Goal: Task Accomplishment & Management: Manage account settings

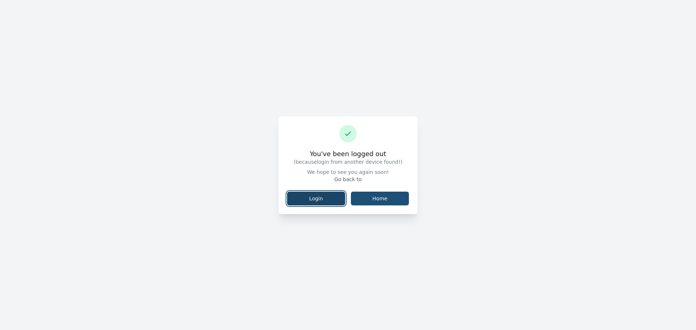
click at [317, 202] on link "Login" at bounding box center [316, 199] width 58 height 14
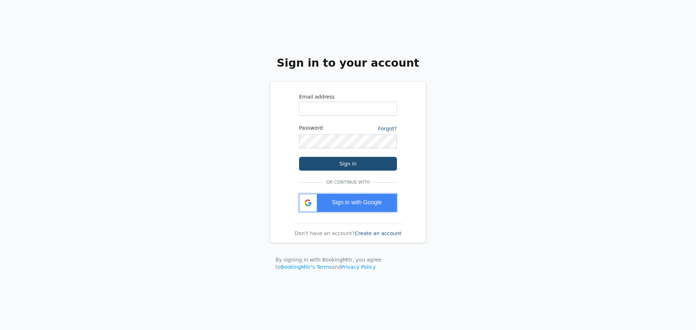
click at [352, 200] on span "Sign in with Google" at bounding box center [357, 203] width 50 height 6
